Goal: Transaction & Acquisition: Purchase product/service

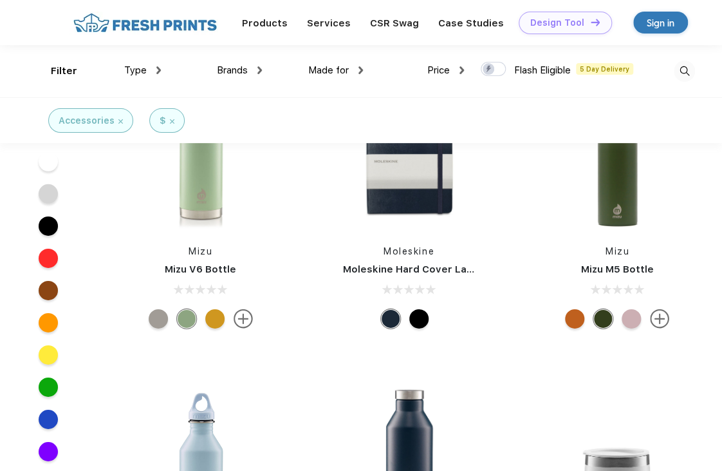
scroll to position [35409, 0]
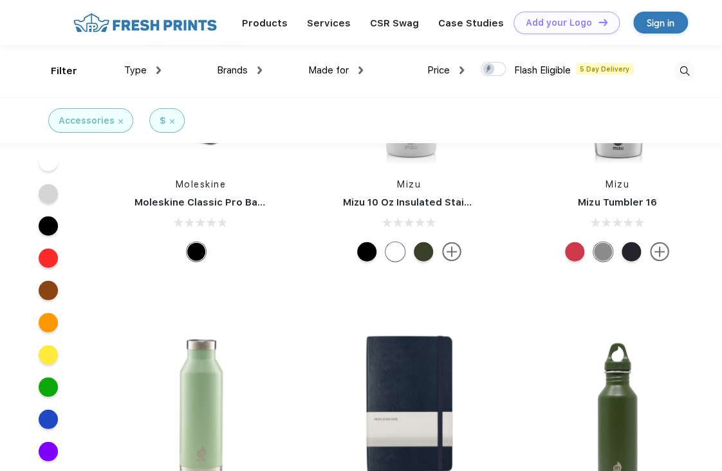
click at [690, 73] on img at bounding box center [684, 71] width 21 height 21
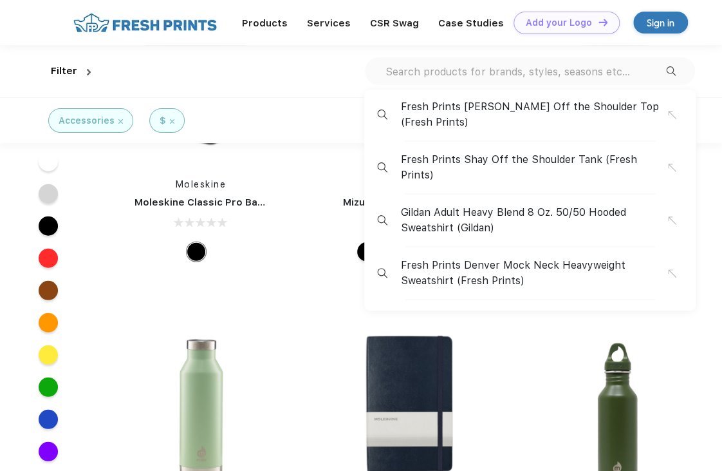
click at [474, 71] on input "text" at bounding box center [525, 71] width 282 height 14
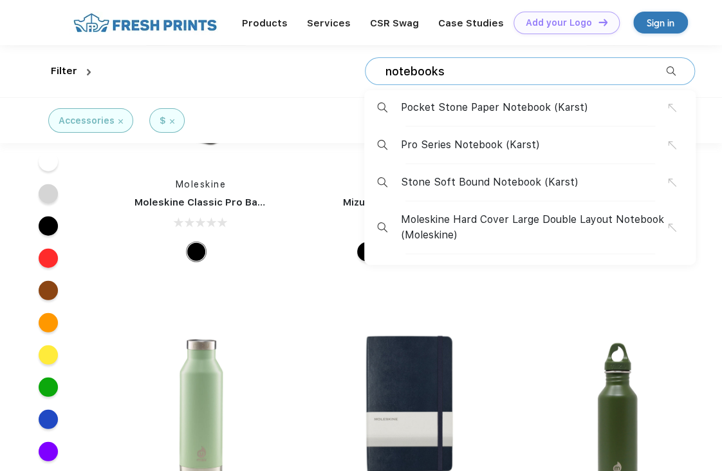
type input "notebooks"
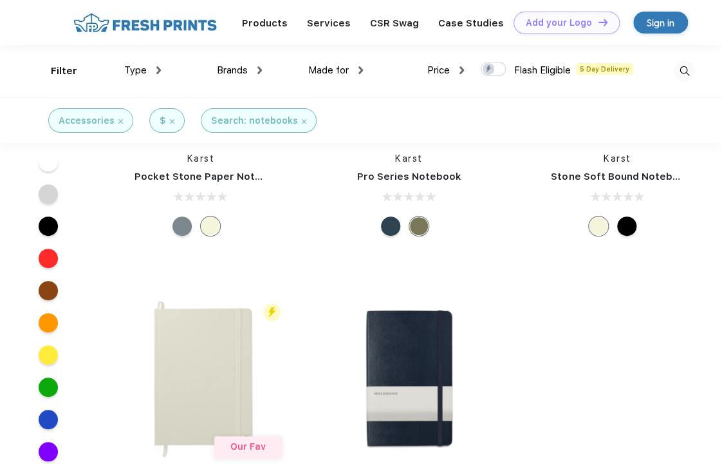
scroll to position [193, 0]
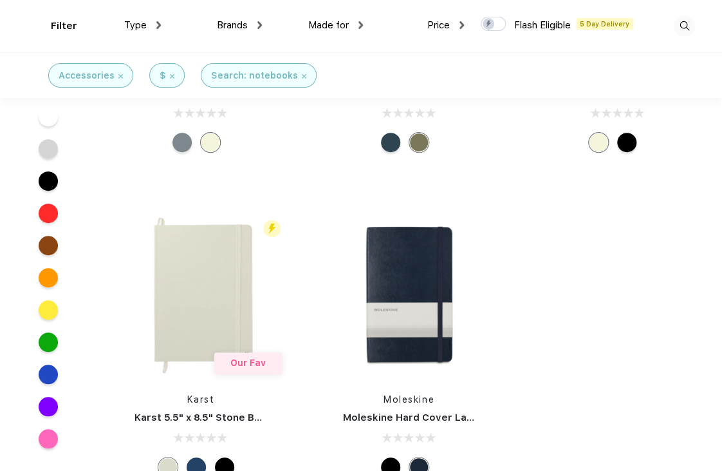
click at [464, 263] on img at bounding box center [409, 294] width 171 height 171
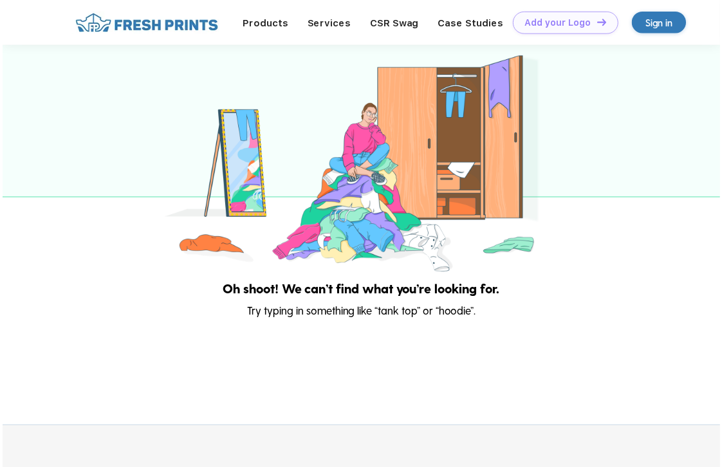
scroll to position [189, 0]
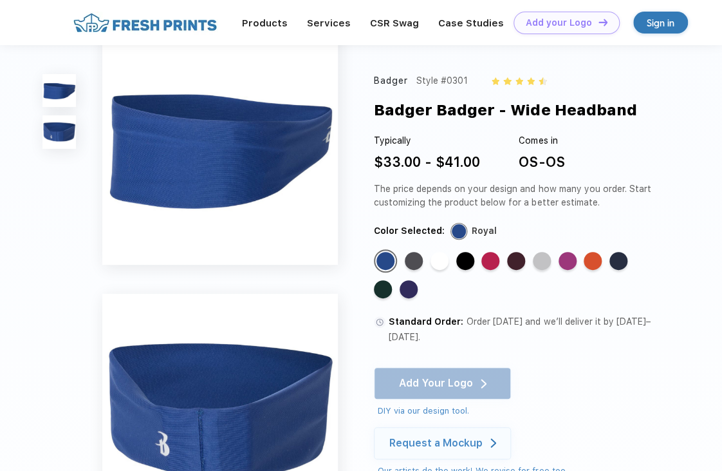
scroll to position [193, 0]
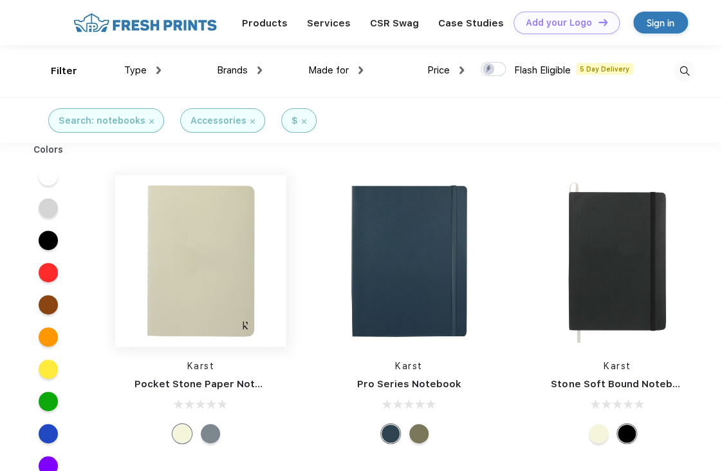
click at [211, 248] on img at bounding box center [200, 260] width 171 height 171
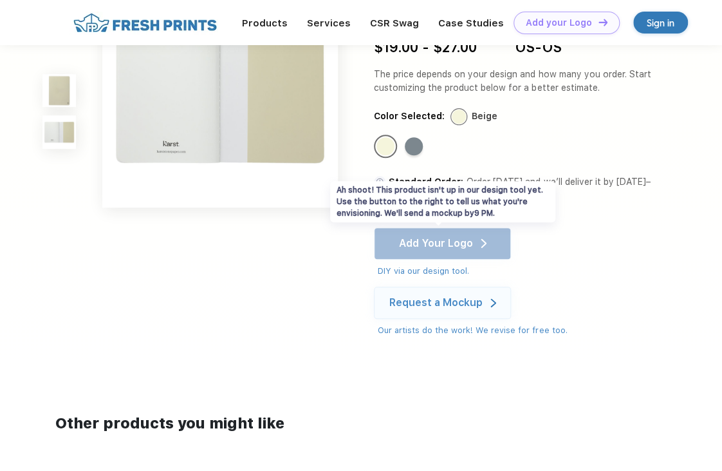
scroll to position [129, 0]
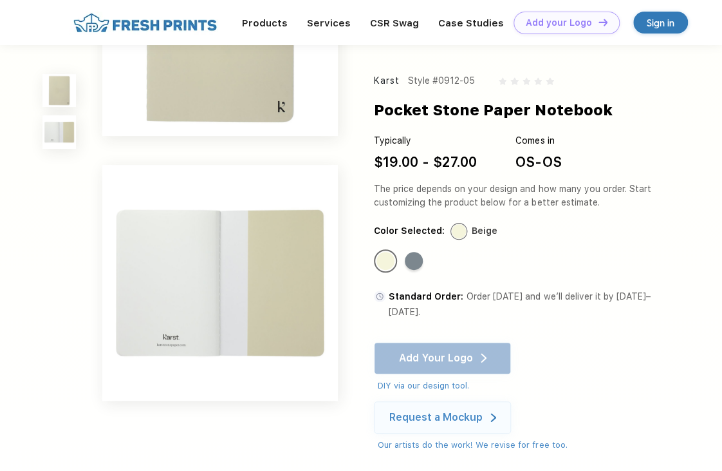
click at [214, 259] on img at bounding box center [220, 283] width 236 height 236
